Goal: Information Seeking & Learning: Learn about a topic

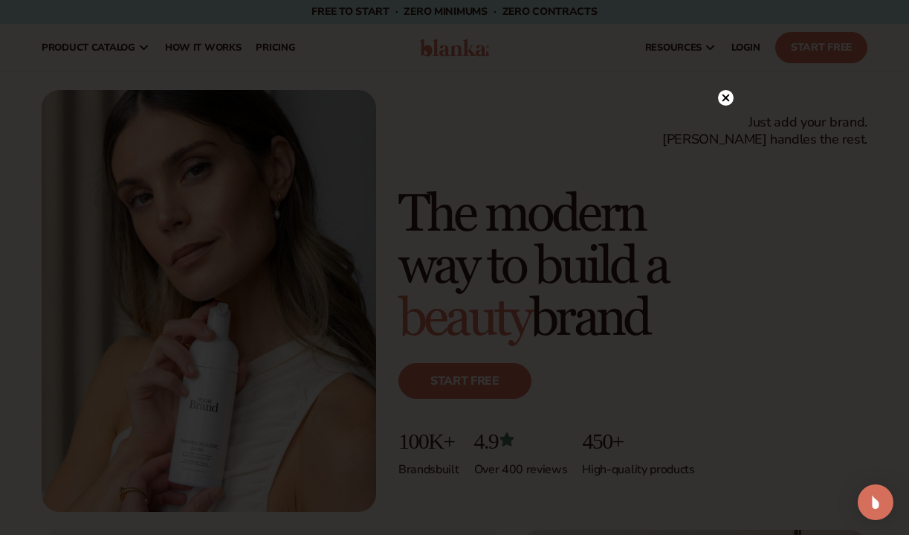
click at [720, 101] on circle at bounding box center [726, 98] width 16 height 16
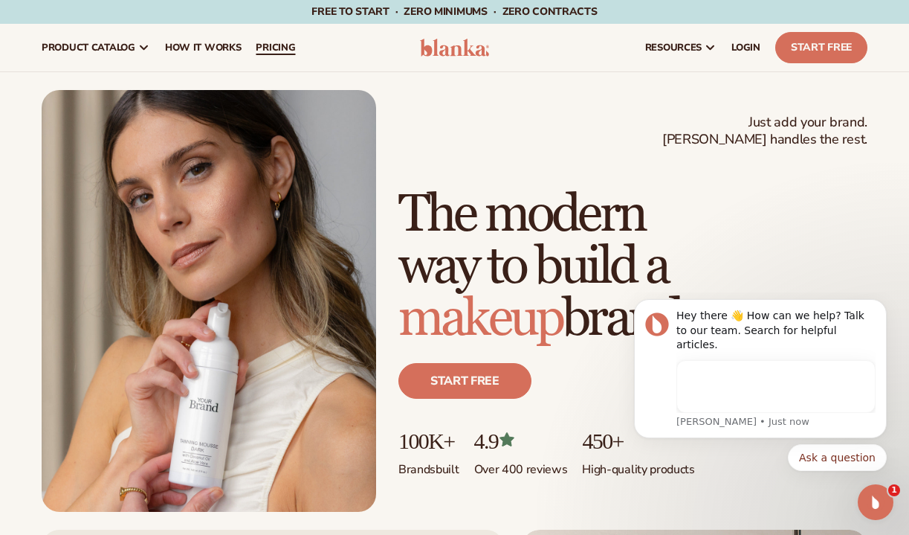
click at [274, 48] on span "pricing" at bounding box center [275, 48] width 39 height 12
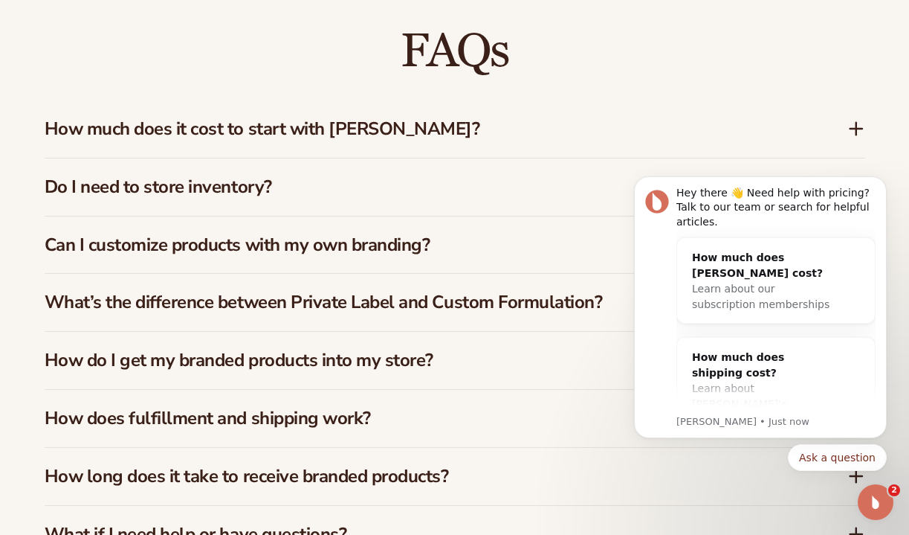
scroll to position [2089, 0]
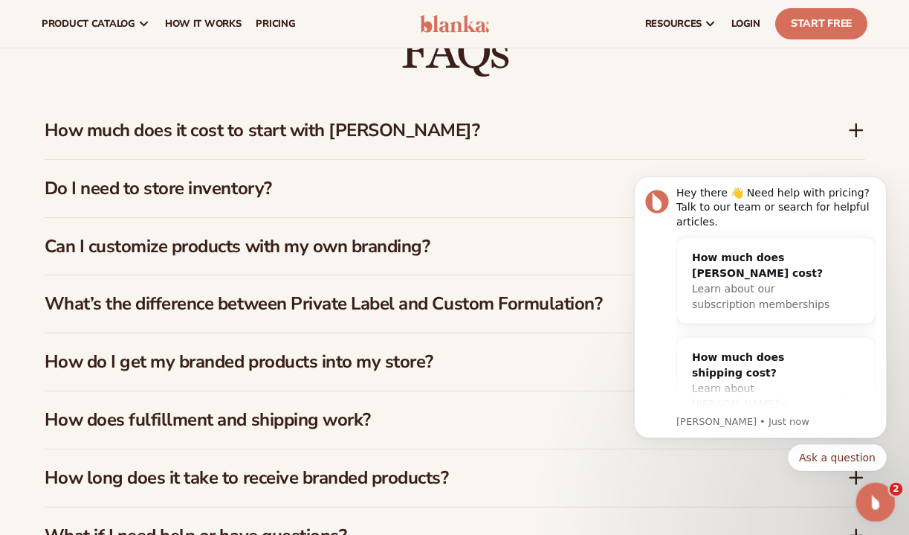
click at [874, 502] on icon "Open Intercom Messenger" at bounding box center [873, 500] width 10 height 12
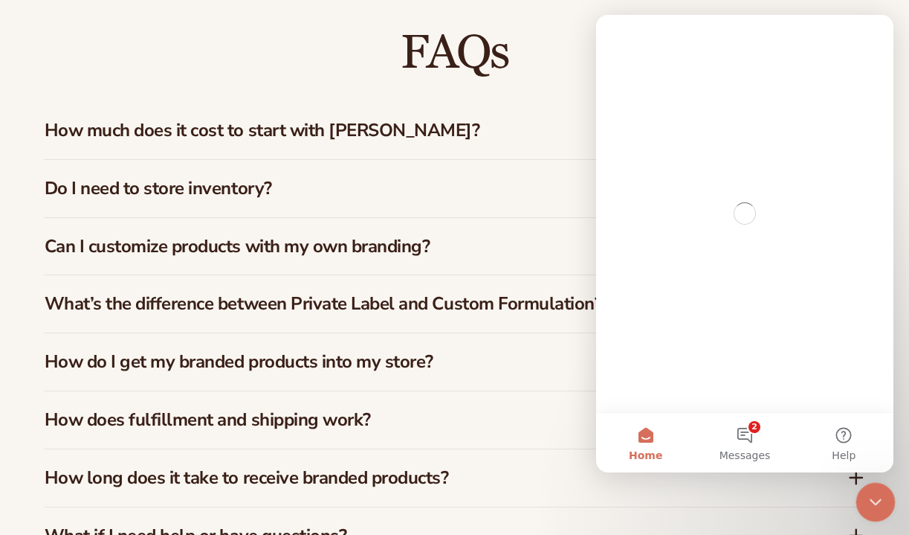
scroll to position [0, 0]
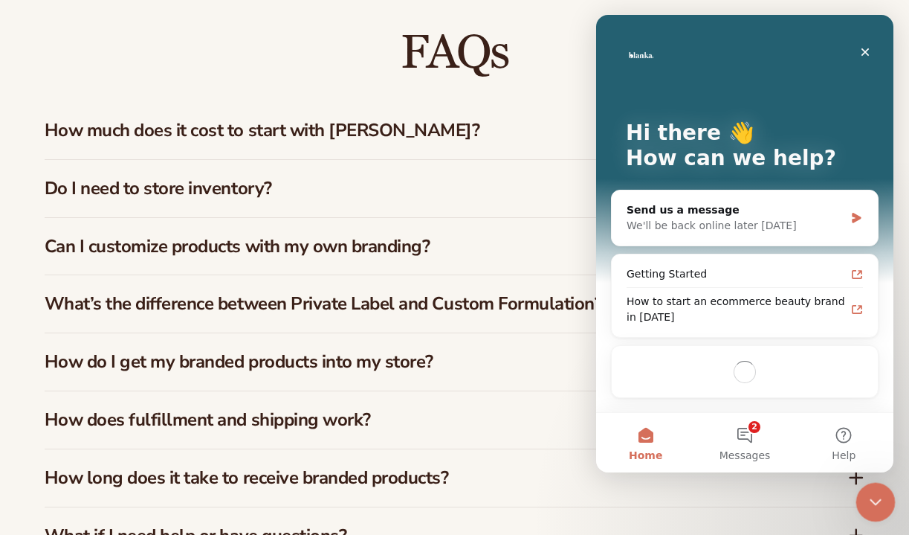
click at [874, 502] on icon "Close Intercom Messenger" at bounding box center [873, 500] width 10 height 6
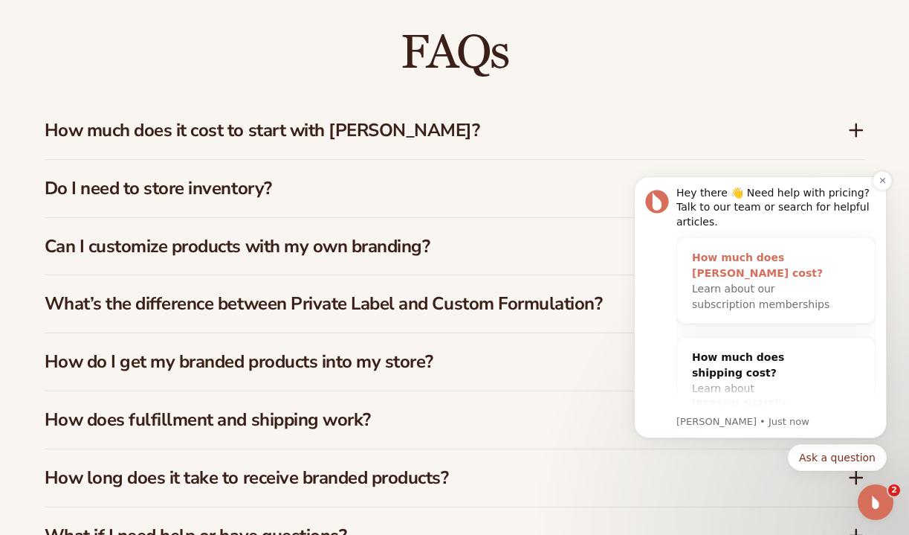
click at [726, 283] on span "Learn about our subscription memberships" at bounding box center [761, 297] width 138 height 28
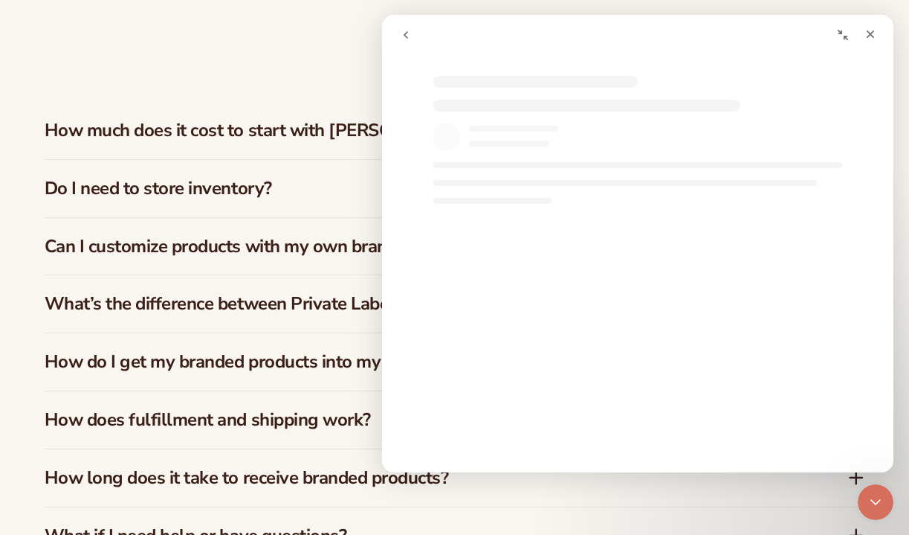
click at [232, 236] on h3 "Can I customize products with my own branding?" at bounding box center [424, 247] width 758 height 22
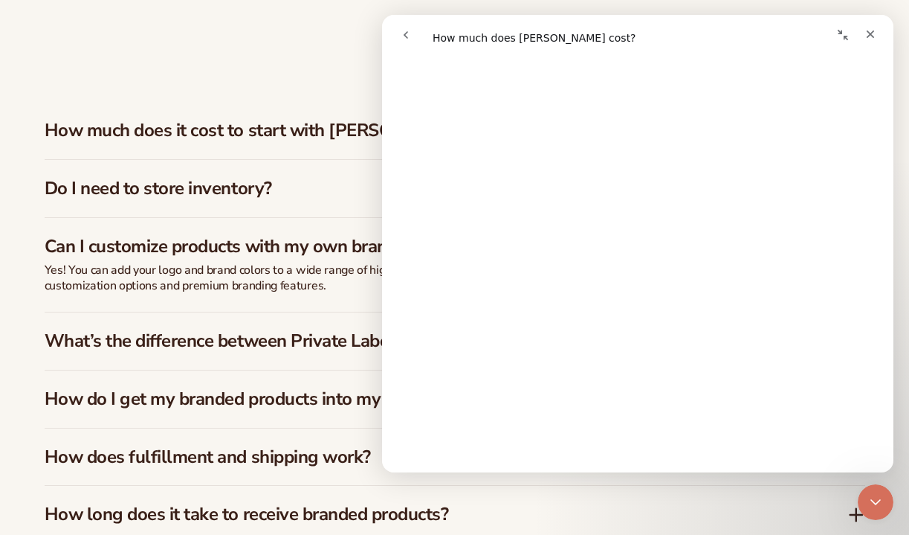
scroll to position [747, 0]
click at [866, 31] on icon "Close" at bounding box center [871, 34] width 12 height 12
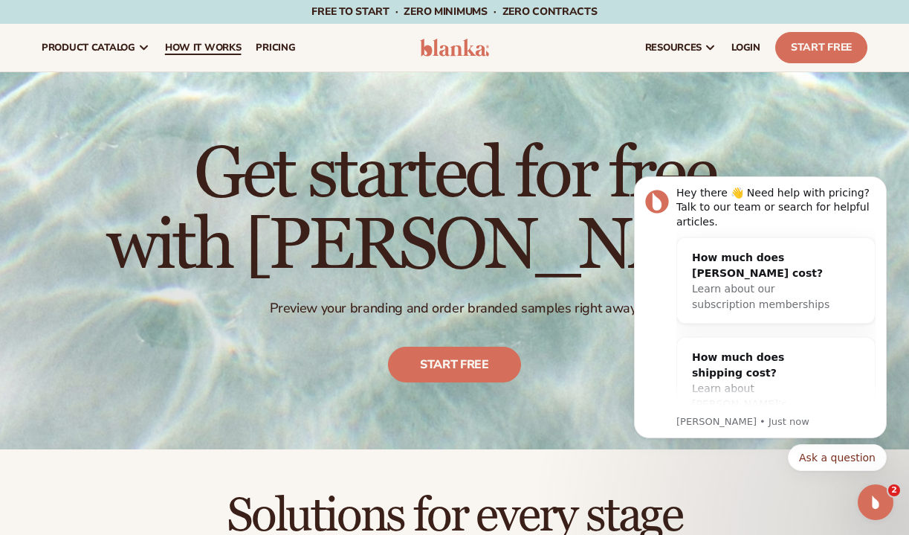
scroll to position [0, 0]
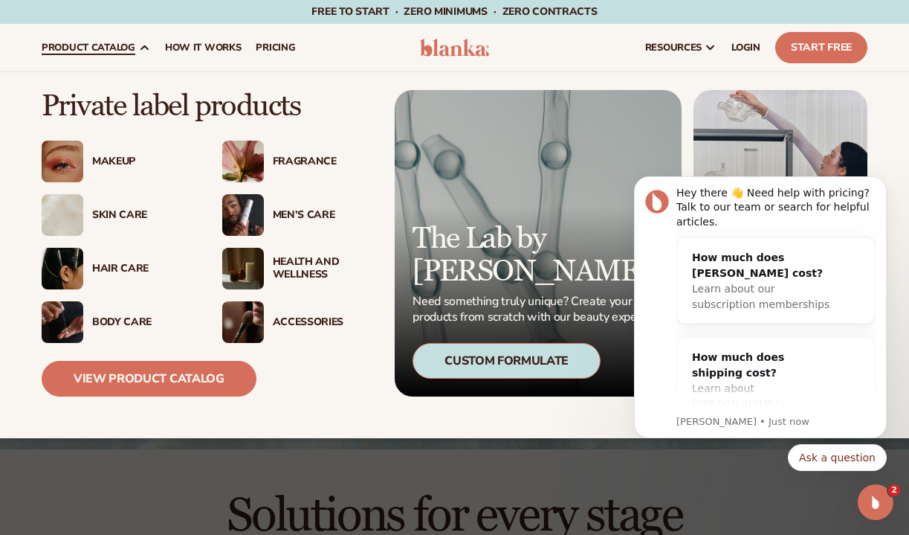
click at [122, 42] on span "product catalog" at bounding box center [89, 48] width 94 height 12
click at [102, 264] on div "Hair Care" at bounding box center [142, 268] width 100 height 13
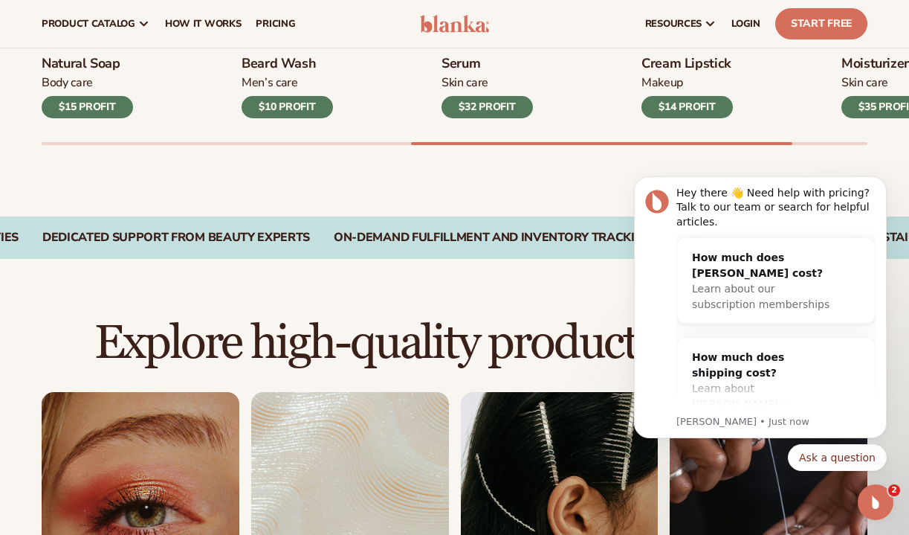
scroll to position [671, 0]
